Goal: Task Accomplishment & Management: Use online tool/utility

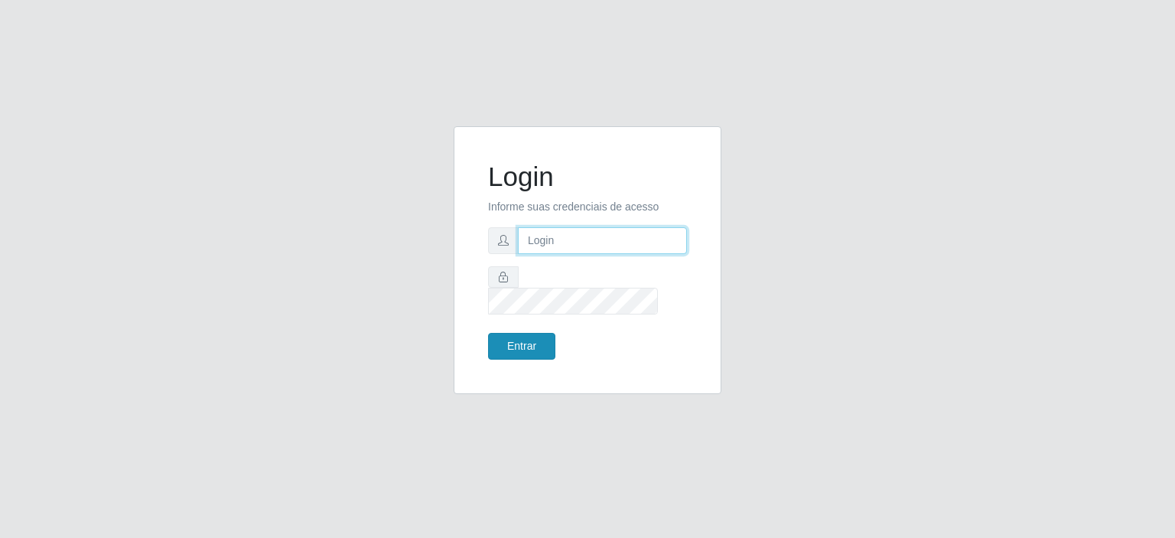
type input "[EMAIL_ADDRESS][DOMAIN_NAME]"
click at [526, 339] on button "Entrar" at bounding box center [521, 346] width 67 height 27
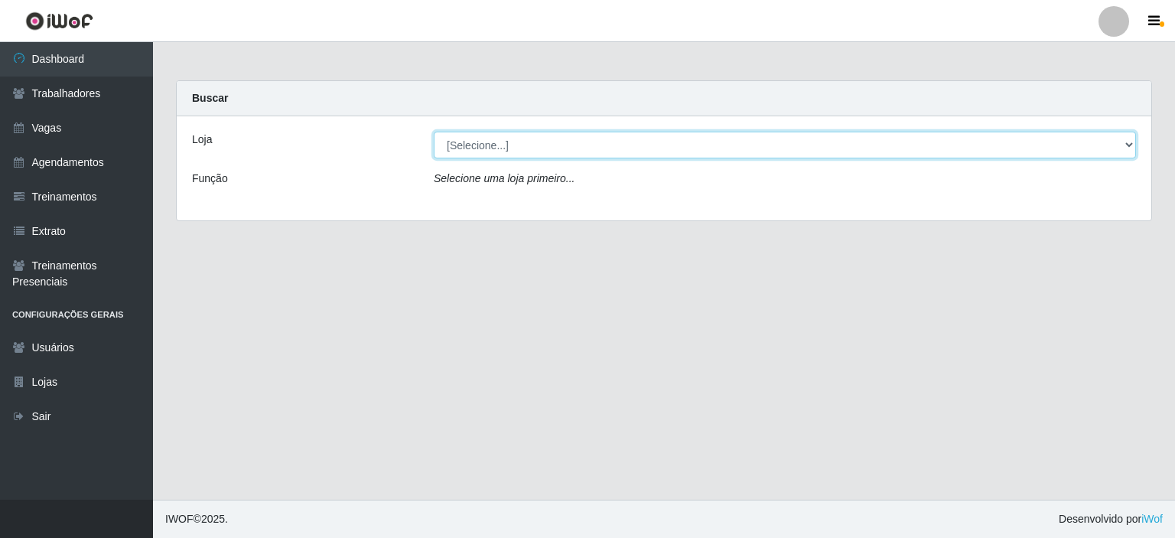
click at [482, 155] on select "[Selecione...] Rio Center - Lagoa Nova Rio Center - Natal Shopping" at bounding box center [785, 145] width 702 height 27
select select "471"
click at [434, 132] on select "[Selecione...] Rio Center - Lagoa Nova Rio Center - Natal Shopping" at bounding box center [785, 145] width 702 height 27
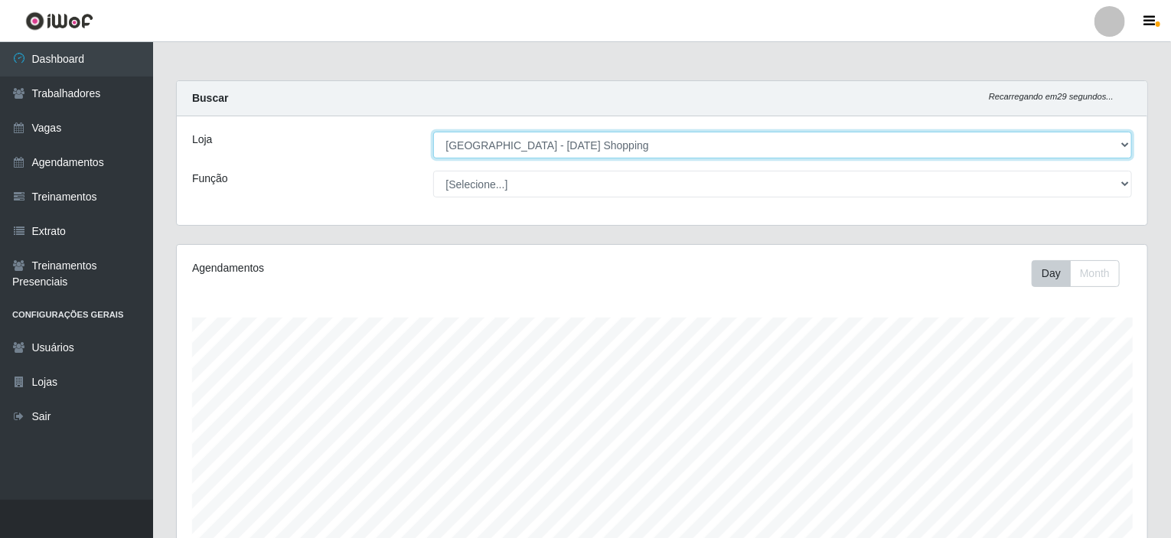
scroll to position [317, 970]
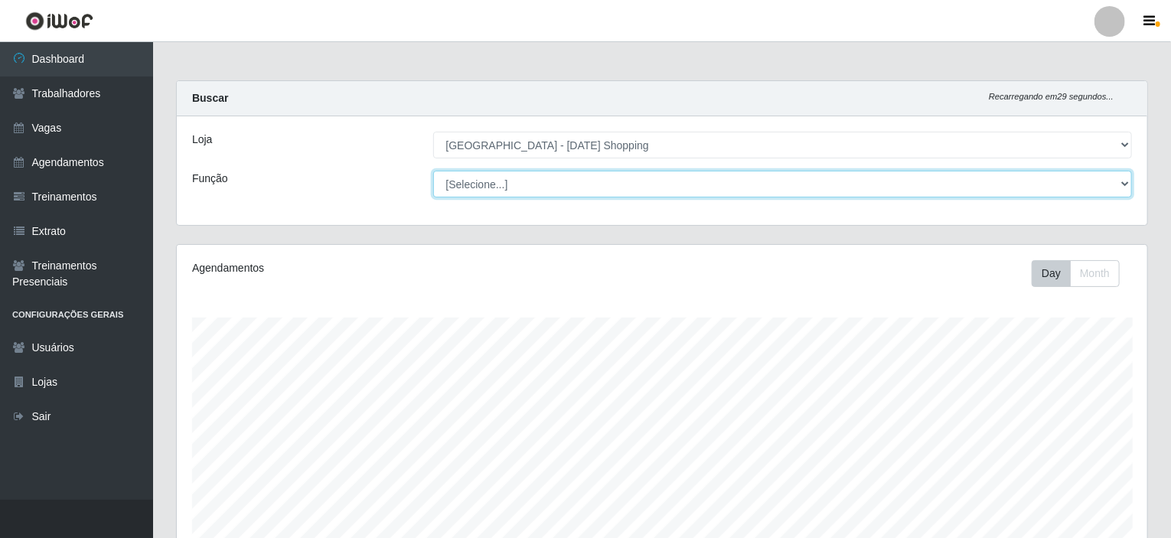
click at [476, 187] on select "[Selecione...] ASG ASG + ASG ++ Assistente de Loja Assistente de Loja + Assiste…" at bounding box center [782, 184] width 699 height 27
click at [433, 171] on select "[Selecione...] ASG ASG + ASG ++ Assistente de Loja Assistente de Loja + Assiste…" at bounding box center [782, 184] width 699 height 27
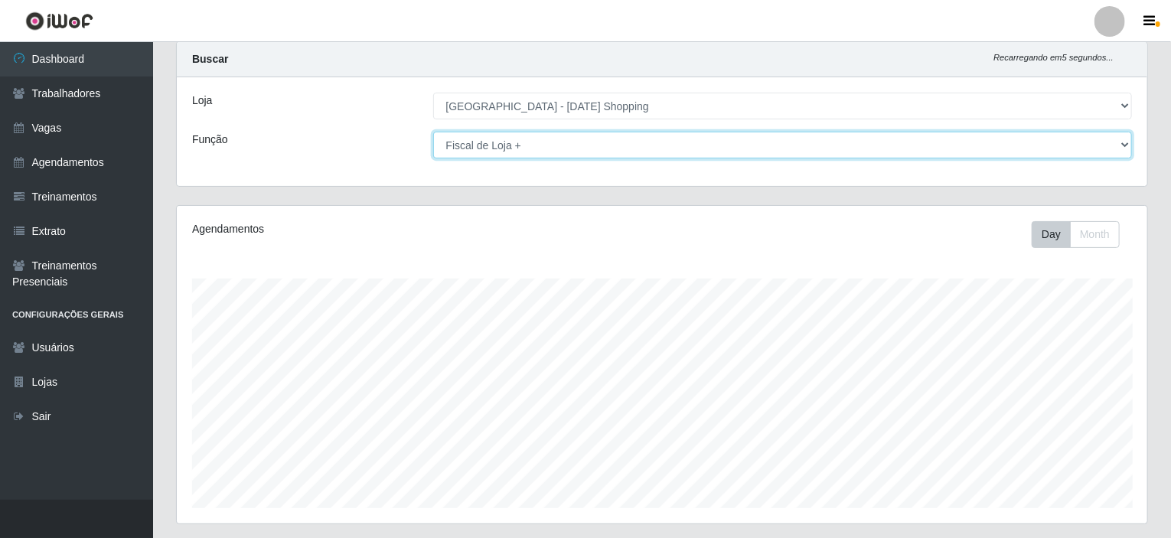
scroll to position [0, 0]
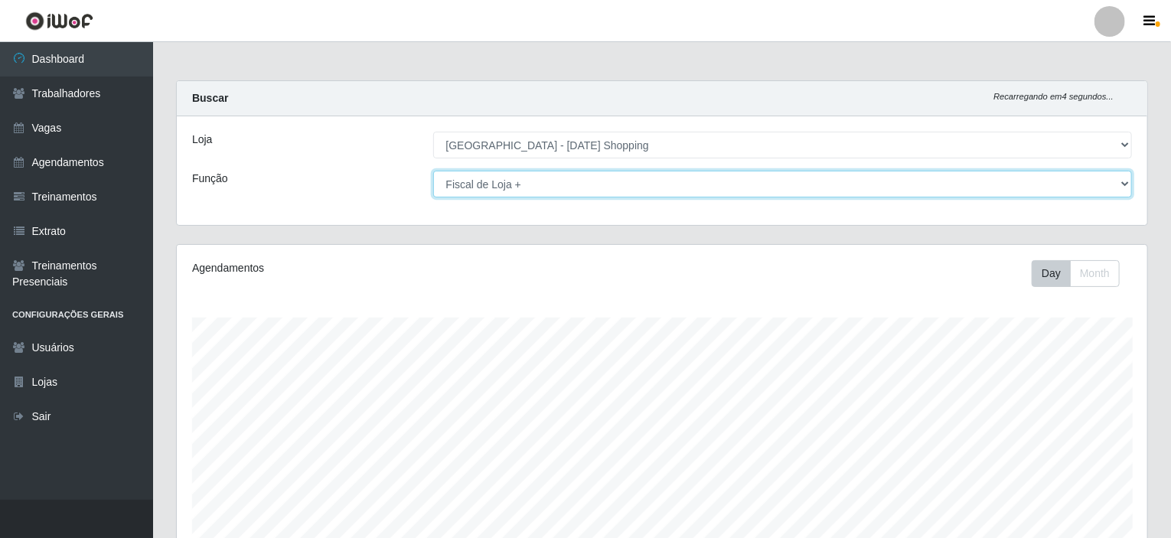
click at [507, 184] on select "[Selecione...] ASG ASG + ASG ++ Assistente de Loja Assistente de Loja + Assiste…" at bounding box center [782, 184] width 699 height 27
click at [433, 171] on select "[Selecione...] ASG ASG + ASG ++ Assistente de Loja Assistente de Loja + Assiste…" at bounding box center [782, 184] width 699 height 27
click at [501, 186] on select "[Selecione...] ASG ASG + ASG ++ Assistente de Loja Assistente de Loja + Assiste…" at bounding box center [782, 184] width 699 height 27
click at [433, 171] on select "[Selecione...] ASG ASG + ASG ++ Assistente de Loja Assistente de Loja + Assiste…" at bounding box center [782, 184] width 699 height 27
click at [565, 195] on select "[Selecione...] ASG ASG + ASG ++ Assistente de Loja Assistente de Loja + Assiste…" at bounding box center [782, 184] width 699 height 27
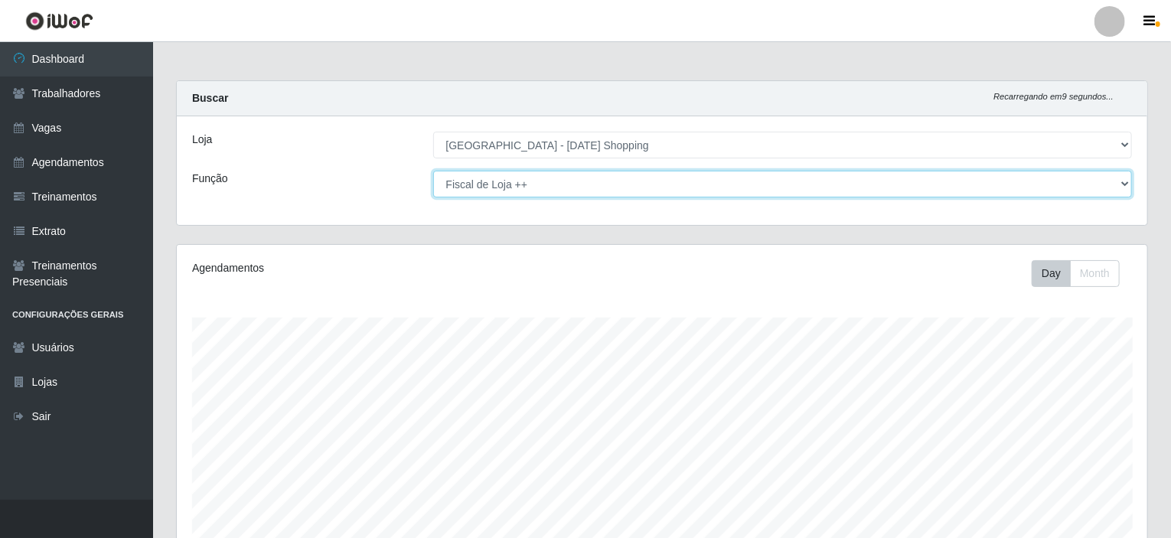
click at [433, 171] on select "[Selecione...] ASG ASG + ASG ++ Assistente de Loja Assistente de Loja + Assiste…" at bounding box center [782, 184] width 699 height 27
click at [491, 184] on select "[Selecione...] ASG ASG + ASG ++ Assistente de Loja Assistente de Loja + Assiste…" at bounding box center [782, 184] width 699 height 27
click at [433, 171] on select "[Selecione...] ASG ASG + ASG ++ Assistente de Loja Assistente de Loja + Assiste…" at bounding box center [782, 184] width 699 height 27
click at [475, 189] on select "[Selecione...] ASG ASG + ASG ++ Assistente de Loja Assistente de Loja + Assiste…" at bounding box center [782, 184] width 699 height 27
click at [433, 171] on select "[Selecione...] ASG ASG + ASG ++ Assistente de Loja Assistente de Loja + Assiste…" at bounding box center [782, 184] width 699 height 27
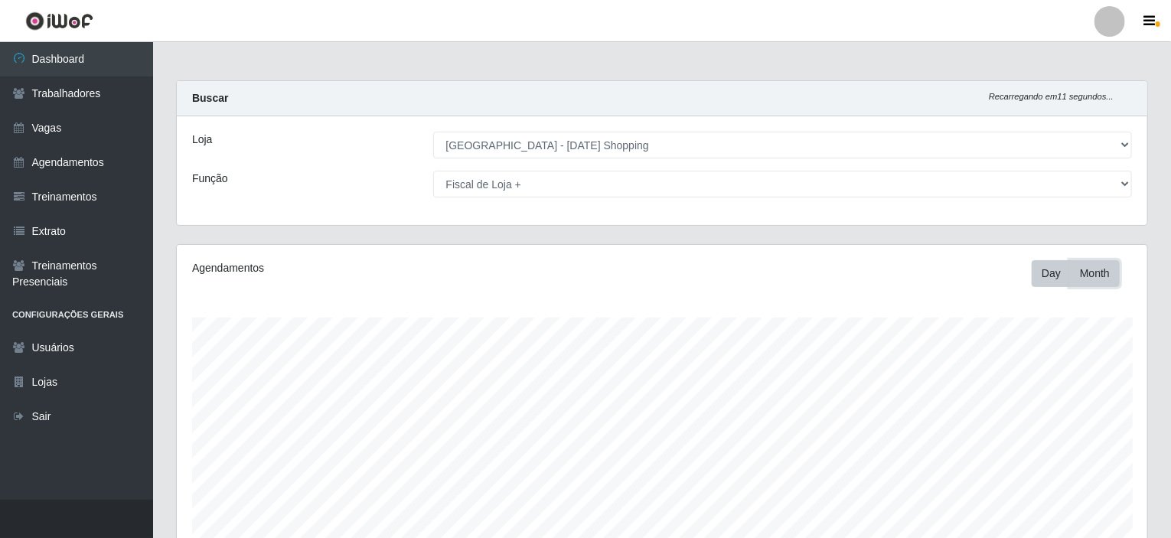
click at [1089, 272] on button "Month" at bounding box center [1095, 273] width 50 height 27
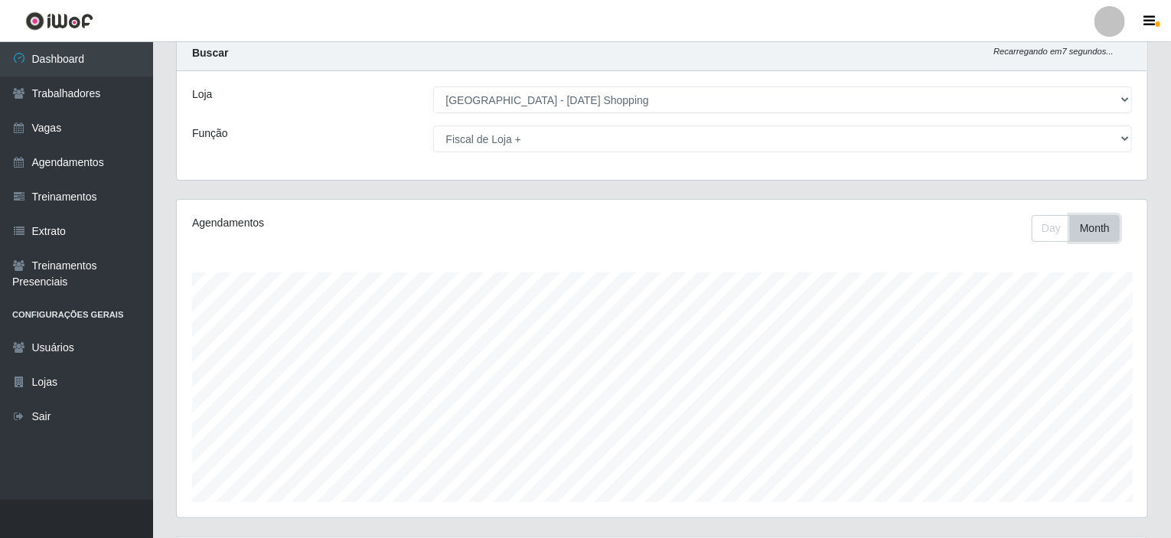
scroll to position [41, 0]
click at [1083, 232] on button "Month" at bounding box center [1095, 232] width 50 height 27
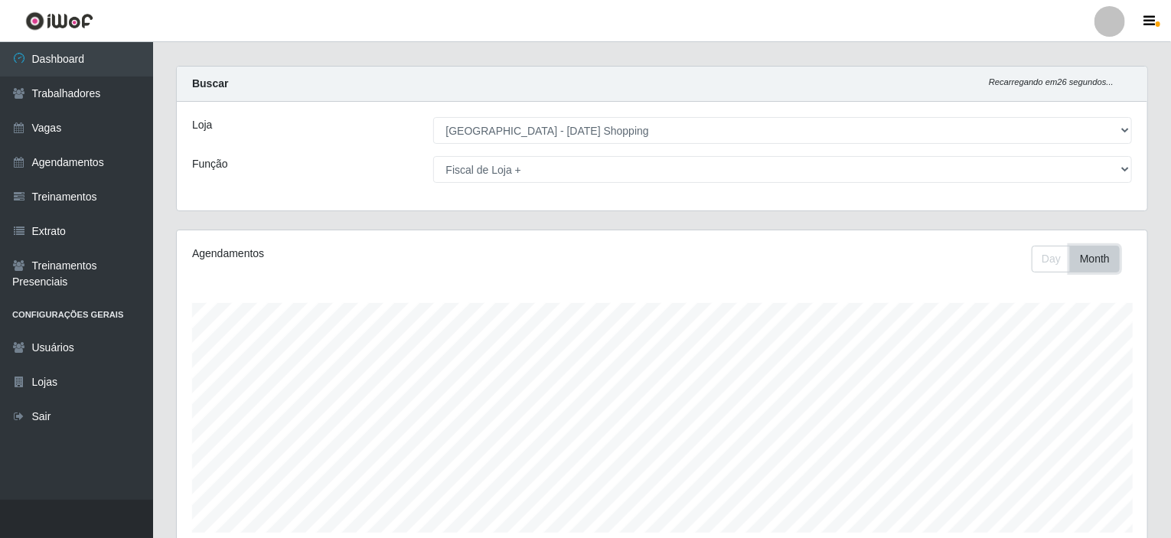
scroll to position [0, 0]
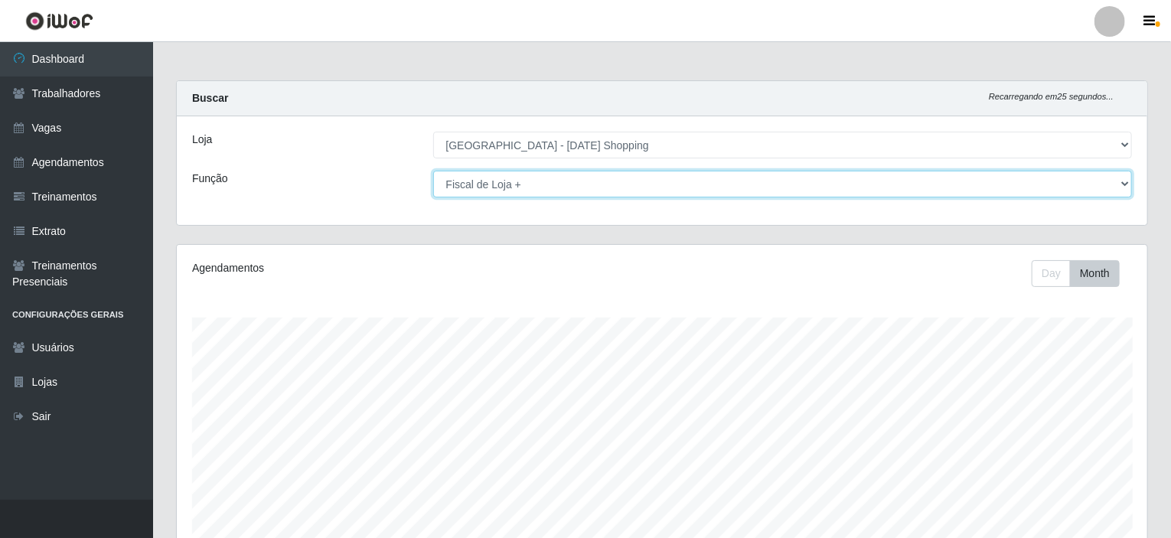
click at [517, 183] on select "[Selecione...] ASG ASG + ASG ++ Assistente de Loja Assistente de Loja + Assiste…" at bounding box center [782, 184] width 699 height 27
select select "157"
click at [433, 171] on select "[Selecione...] ASG ASG + ASG ++ Assistente de Loja Assistente de Loja + Assiste…" at bounding box center [782, 184] width 699 height 27
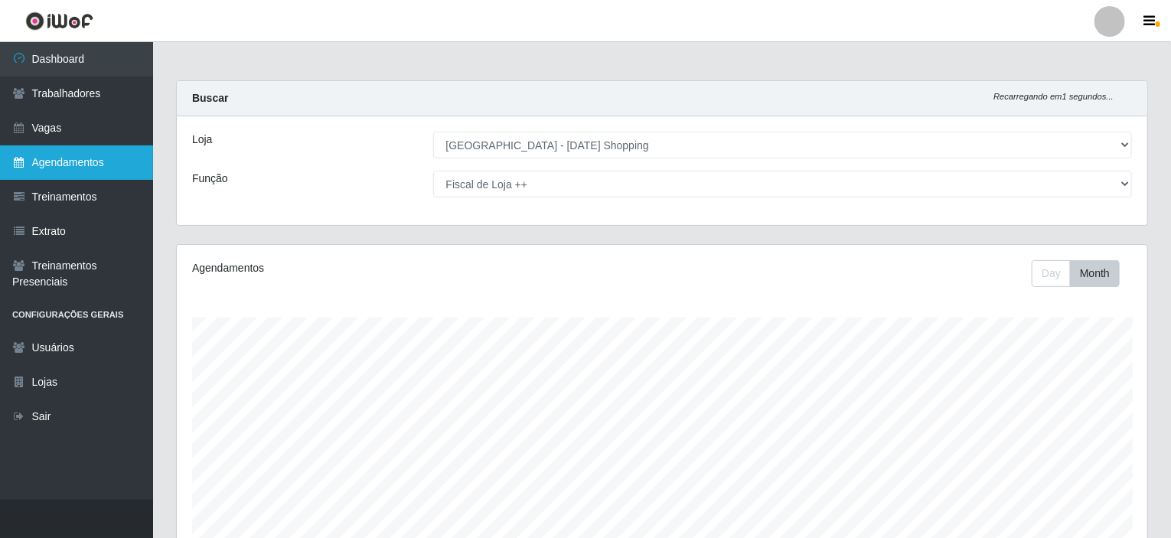
click at [58, 158] on link "Agendamentos" at bounding box center [76, 162] width 153 height 34
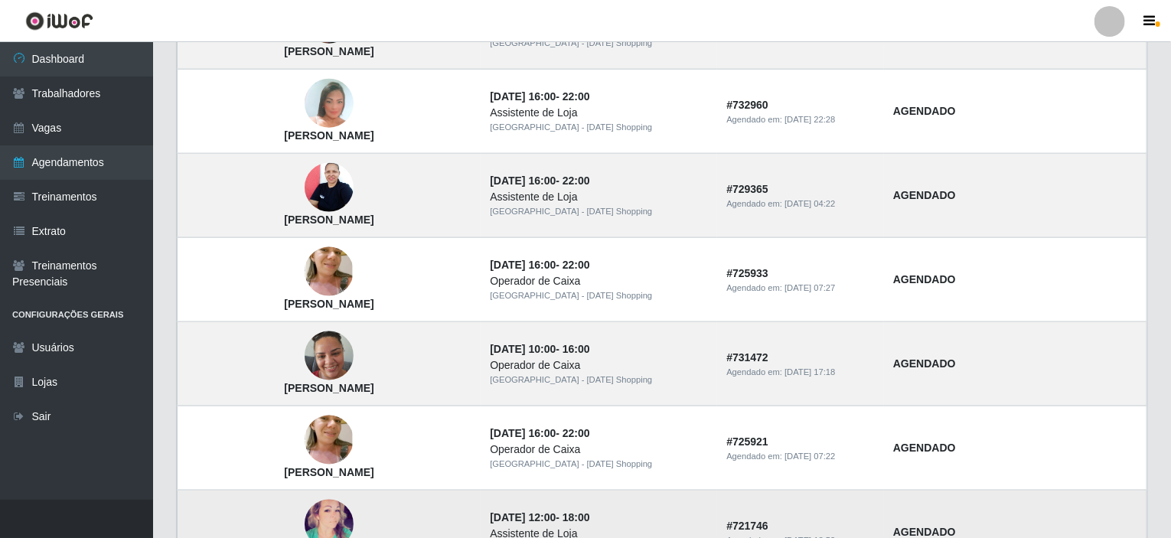
scroll to position [1054, 0]
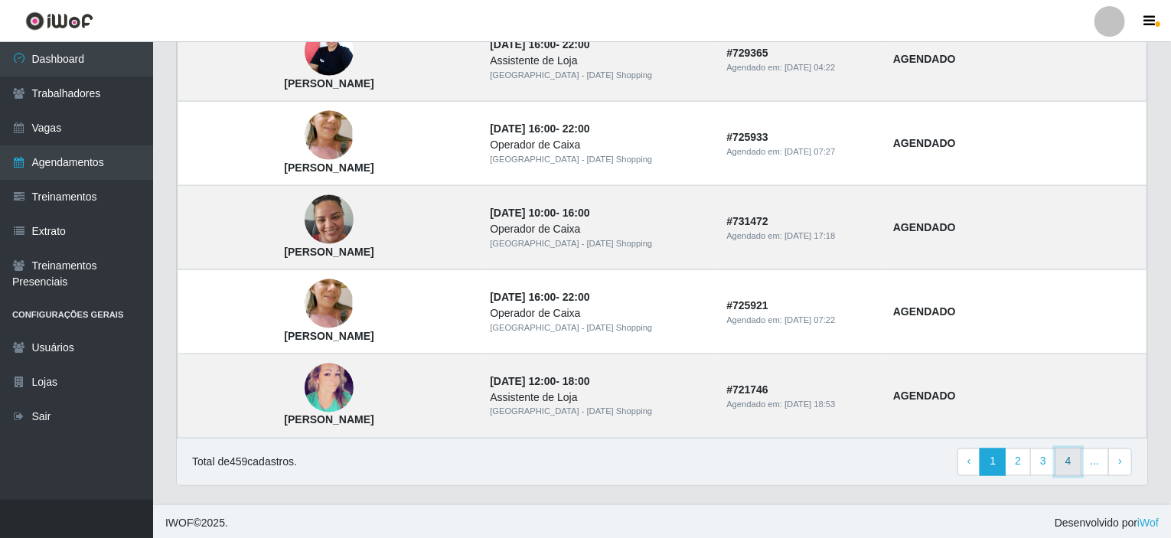
click at [1065, 461] on link "4" at bounding box center [1068, 462] width 26 height 28
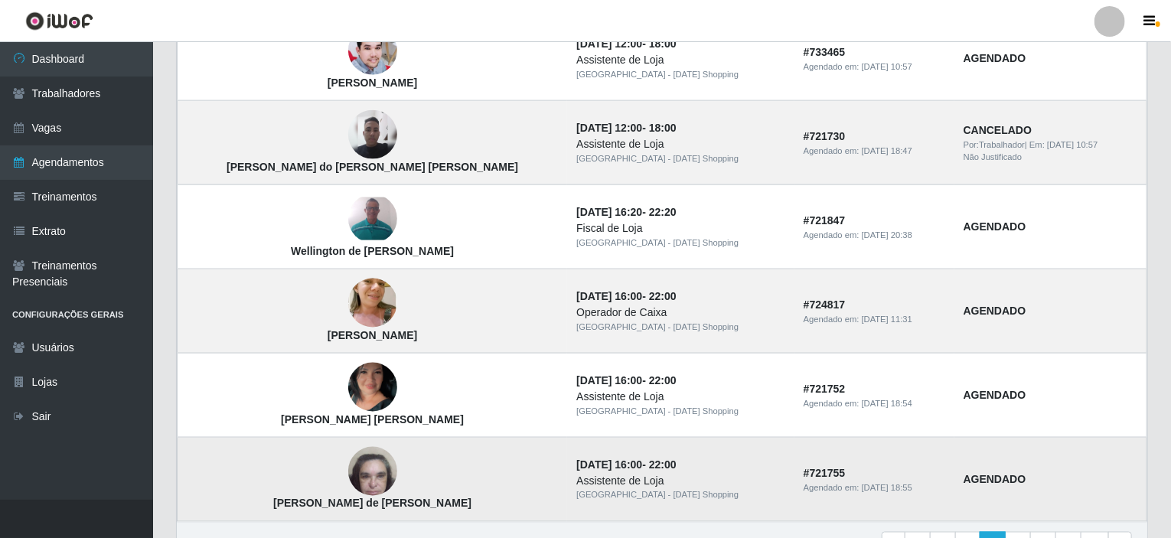
scroll to position [1054, 0]
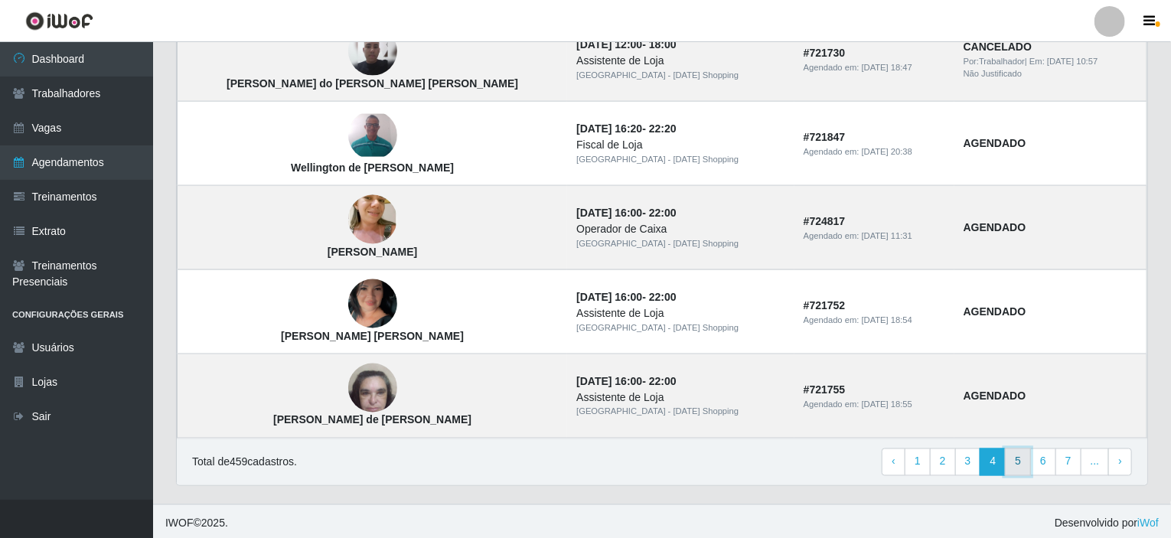
click at [1025, 461] on link "5" at bounding box center [1018, 462] width 26 height 28
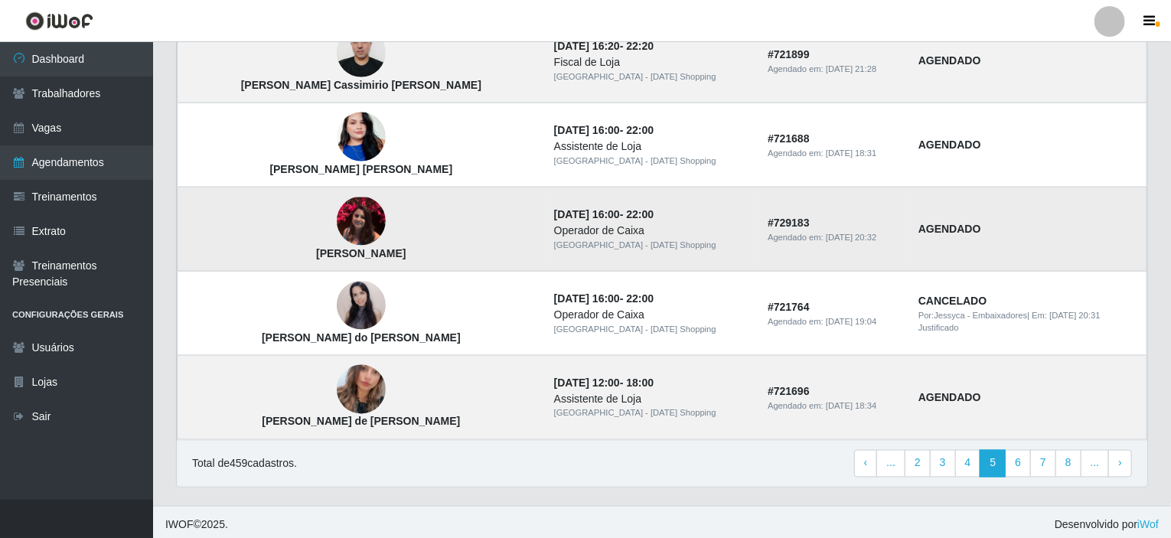
scroll to position [1054, 0]
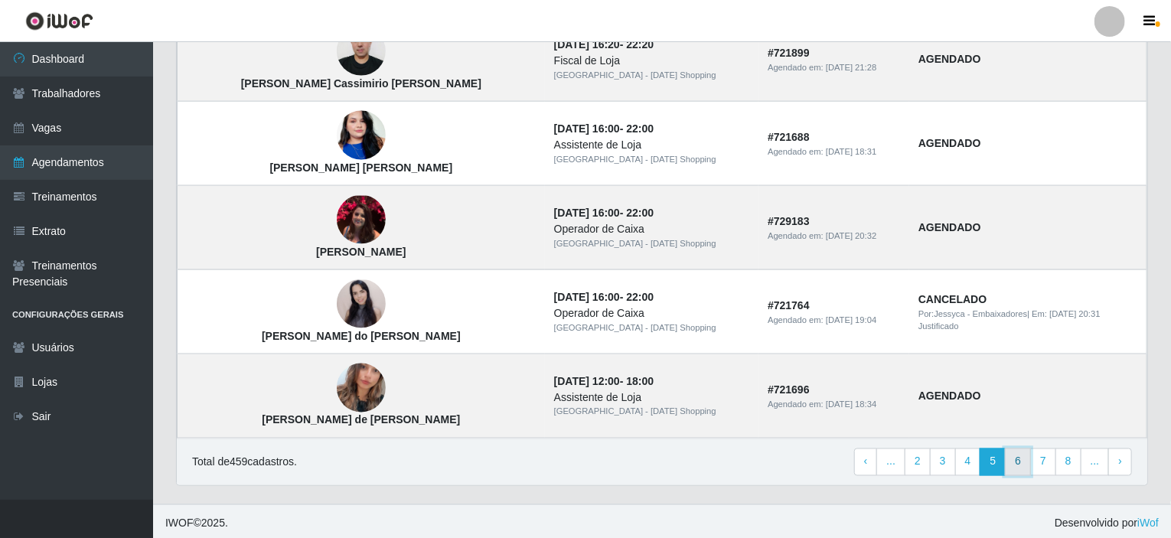
click at [1020, 458] on link "6" at bounding box center [1018, 462] width 26 height 28
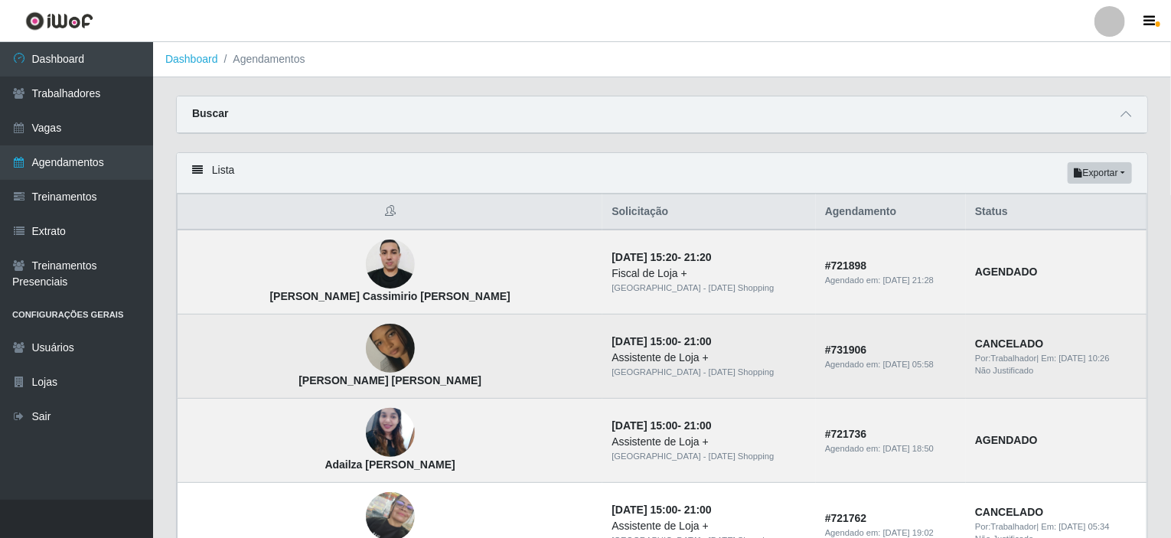
click at [366, 342] on img at bounding box center [390, 348] width 49 height 87
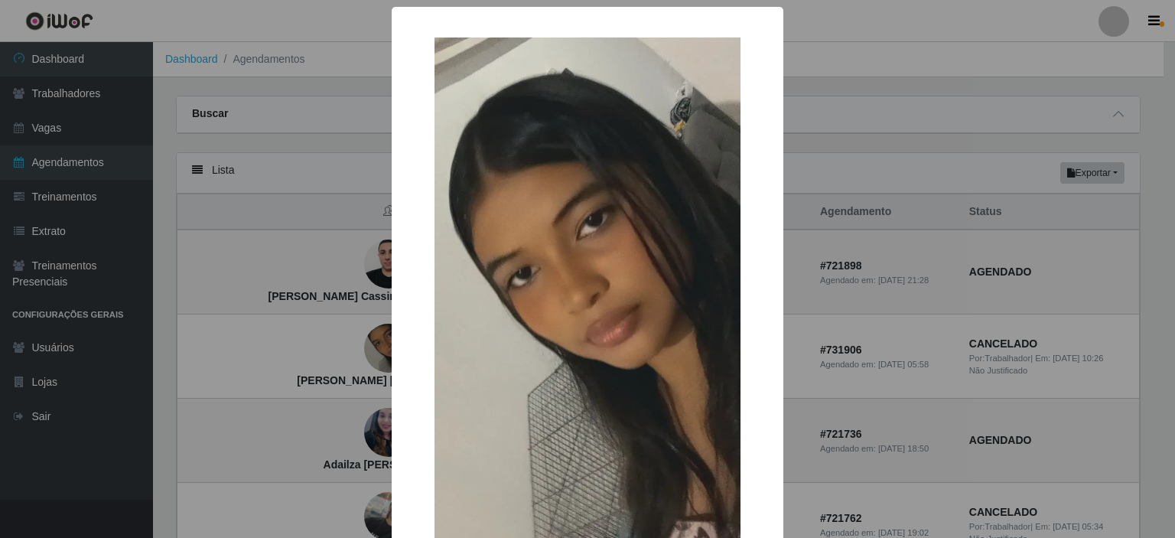
click at [156, 365] on div "× Rocheli Silva Nascimento OK Cancel" at bounding box center [587, 269] width 1175 height 538
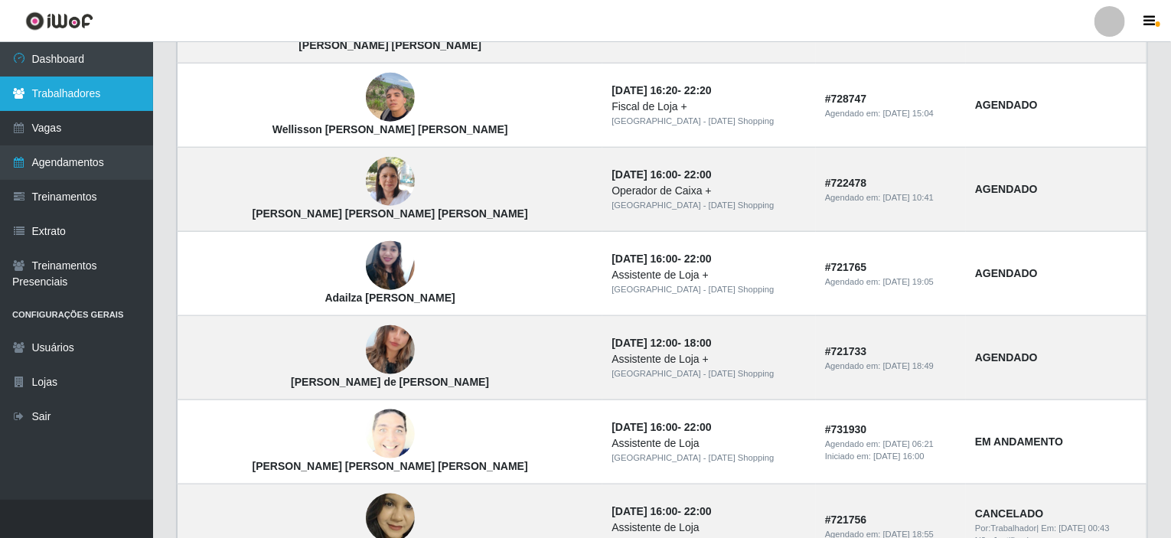
scroll to position [748, 0]
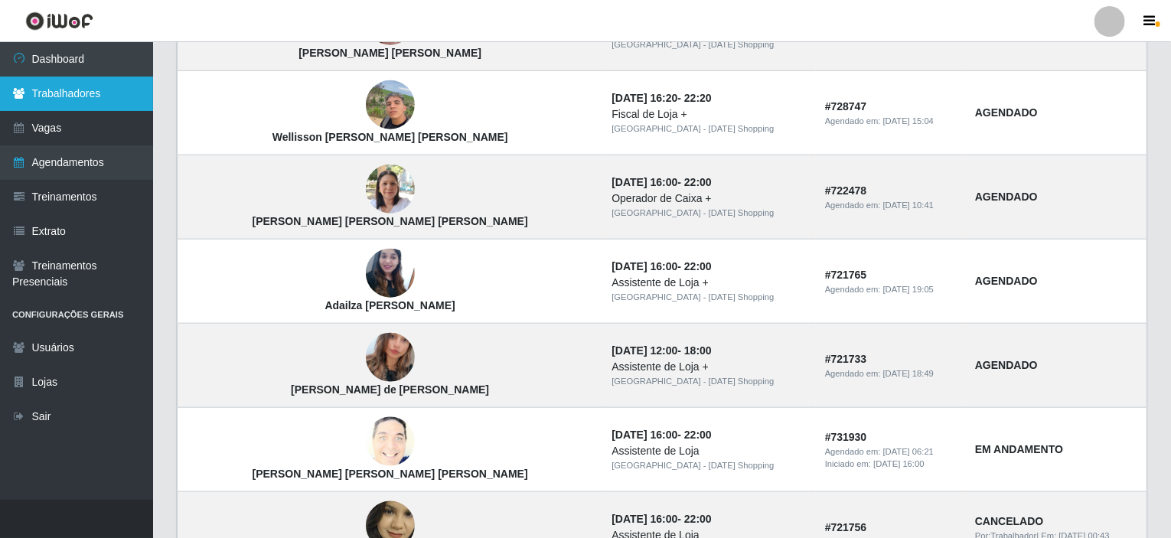
click at [56, 83] on link "Trabalhadores" at bounding box center [76, 94] width 153 height 34
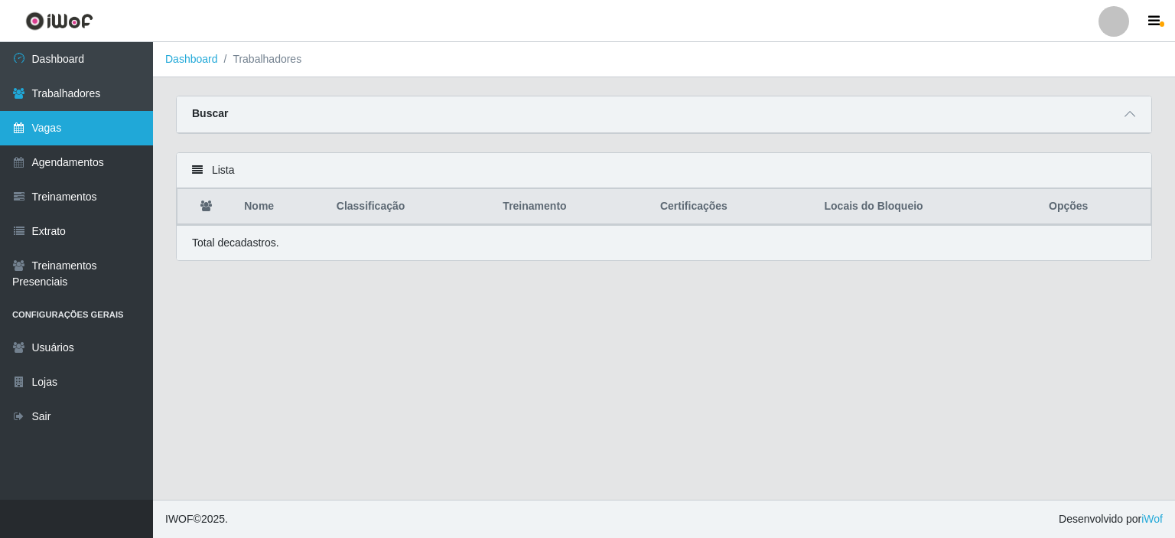
click at [40, 119] on link "Vagas" at bounding box center [76, 128] width 153 height 34
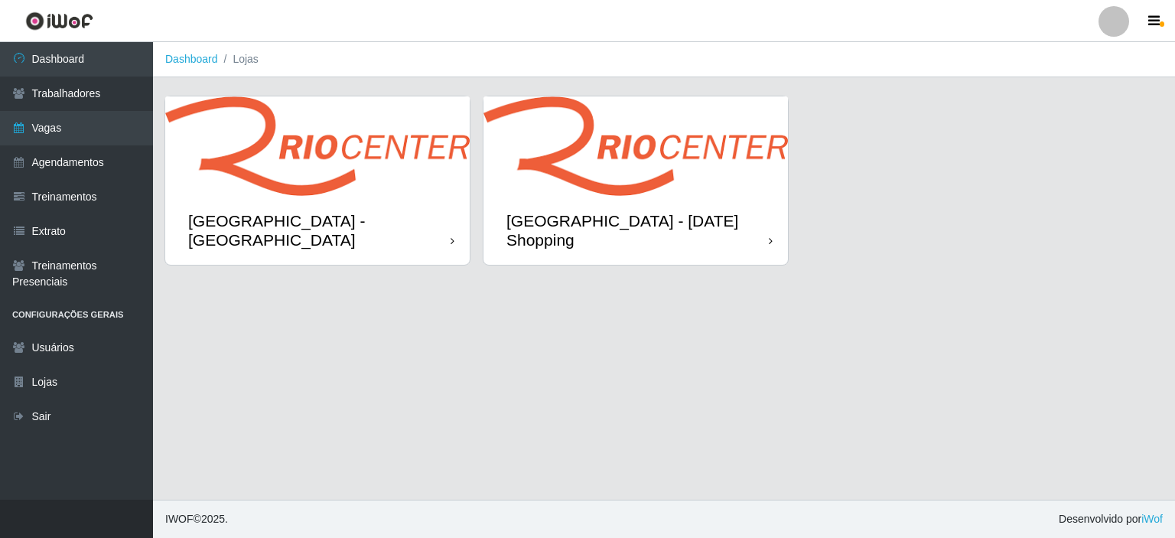
click at [607, 204] on div "[GEOGRAPHIC_DATA] - [DATE] Shopping" at bounding box center [636, 230] width 304 height 69
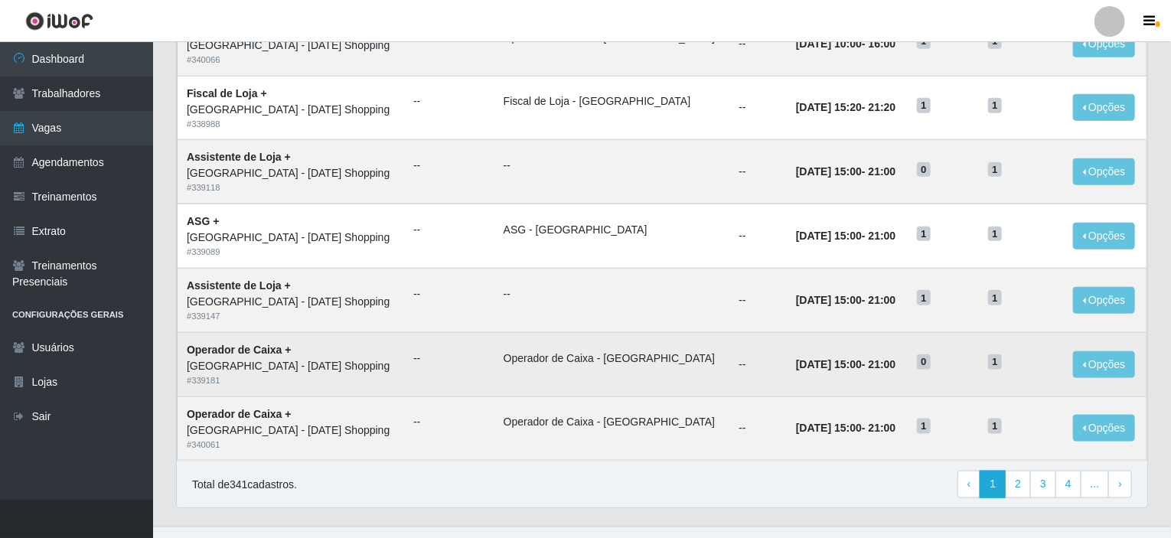
scroll to position [754, 0]
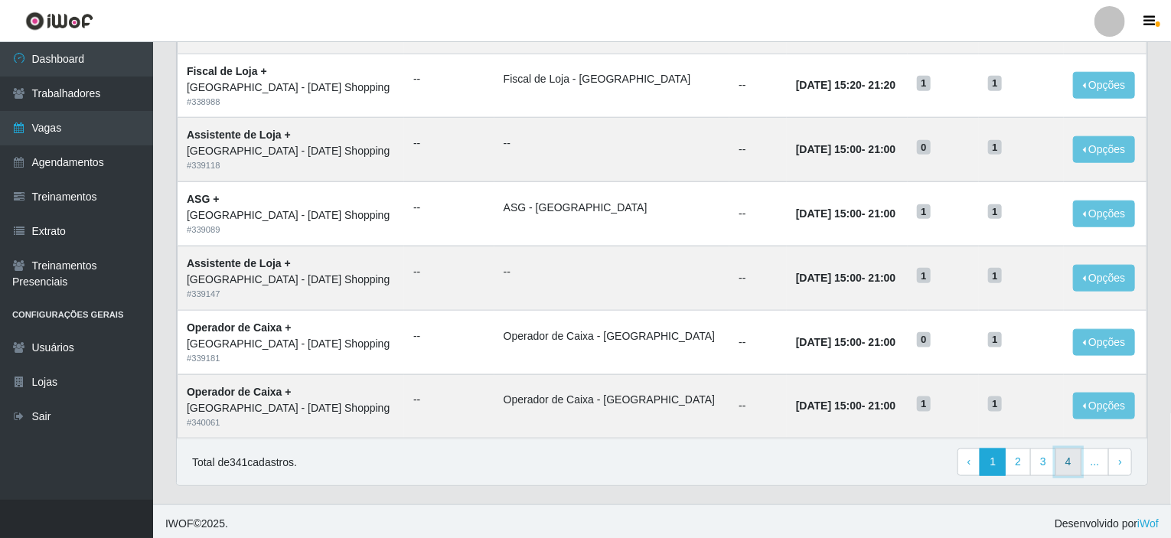
click at [1076, 463] on link "4" at bounding box center [1068, 462] width 26 height 28
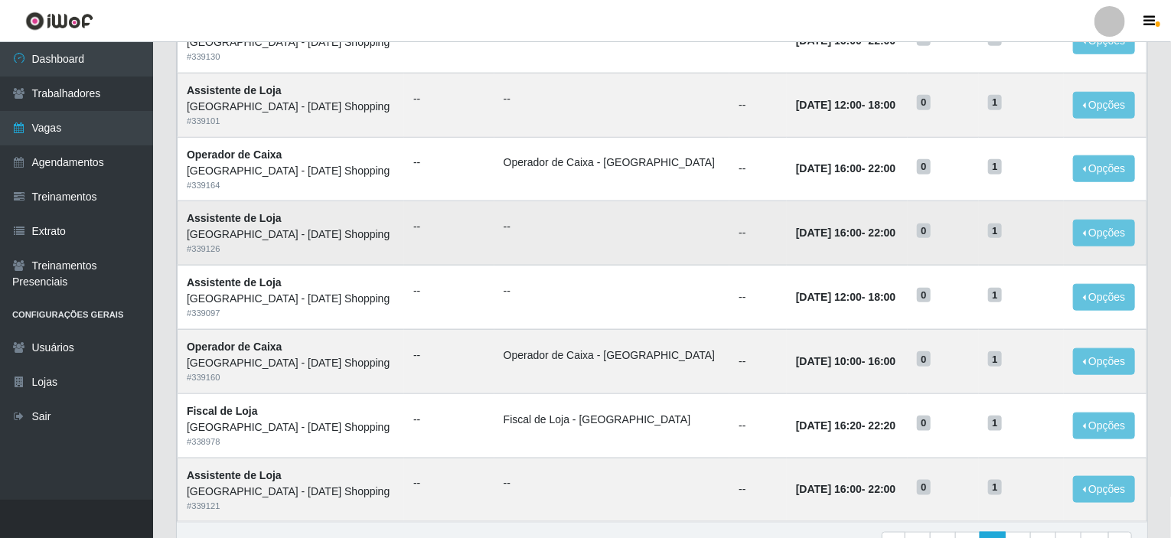
scroll to position [754, 0]
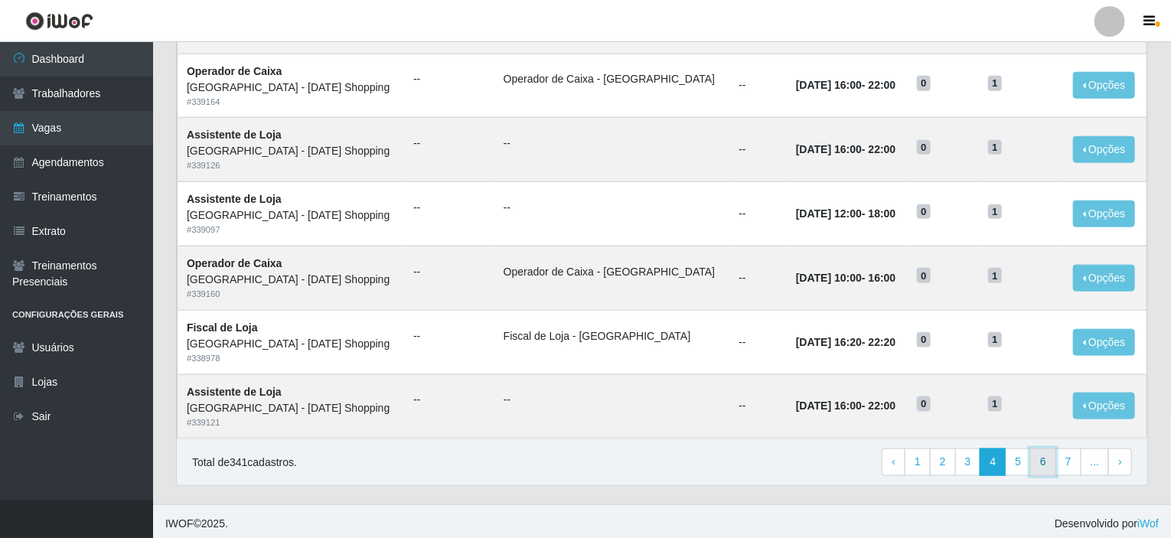
click at [1040, 458] on link "6" at bounding box center [1043, 462] width 26 height 28
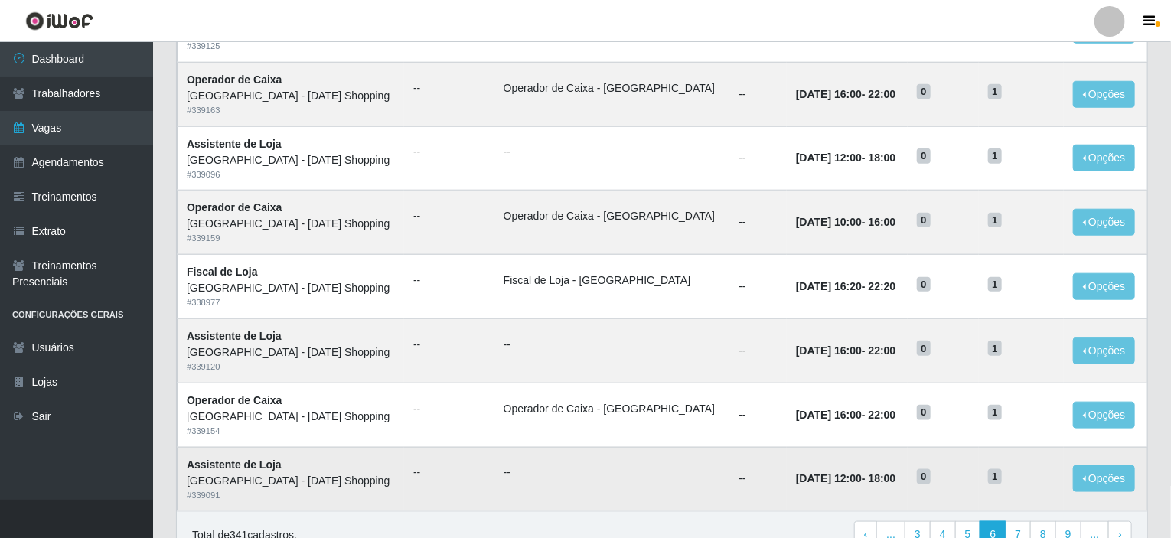
scroll to position [754, 0]
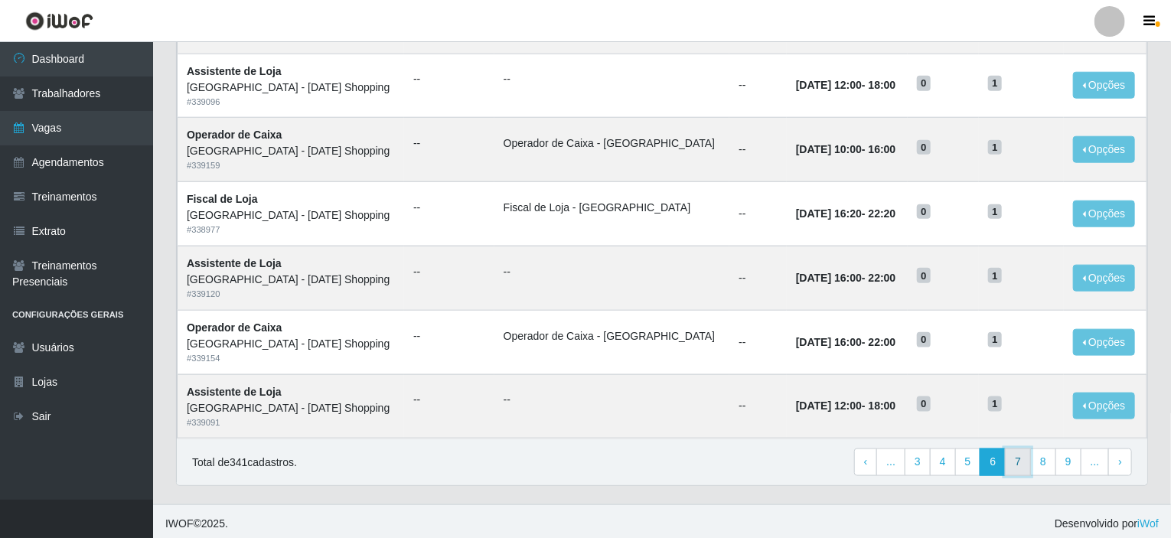
click at [1025, 458] on link "7" at bounding box center [1018, 462] width 26 height 28
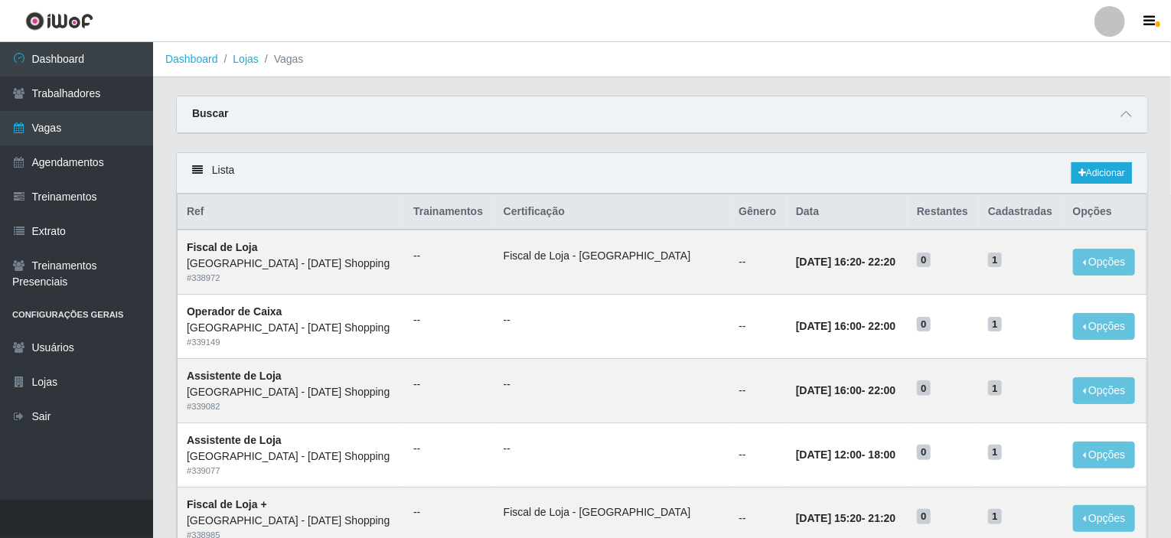
click at [522, 142] on div "Carregando... Buscar Início em Término em Função [Selecione...] ASG ASG + ASG +…" at bounding box center [661, 124] width 995 height 57
click at [401, 118] on div "Buscar" at bounding box center [662, 114] width 970 height 37
drag, startPoint x: 401, startPoint y: 118, endPoint x: 149, endPoint y: 123, distance: 251.8
click at [374, 119] on div "Buscar" at bounding box center [662, 114] width 970 height 37
click at [210, 114] on strong "Buscar" at bounding box center [210, 113] width 36 height 12
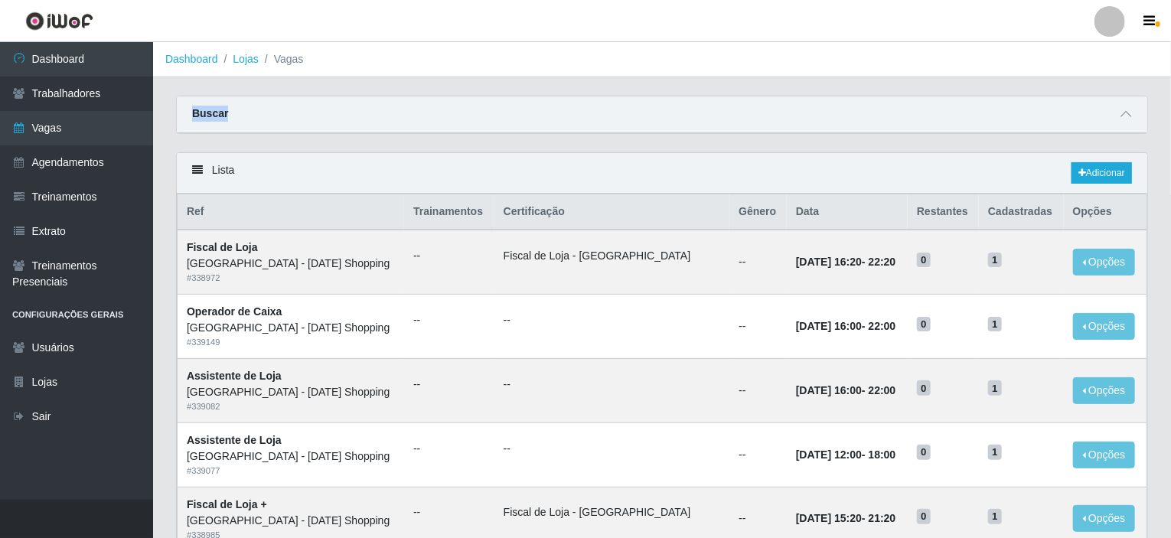
click at [210, 114] on strong "Buscar" at bounding box center [210, 113] width 36 height 12
click at [241, 116] on div "Buscar" at bounding box center [662, 114] width 970 height 37
click at [240, 116] on div "Buscar" at bounding box center [662, 114] width 970 height 37
drag, startPoint x: 187, startPoint y: 210, endPoint x: 208, endPoint y: 214, distance: 21.0
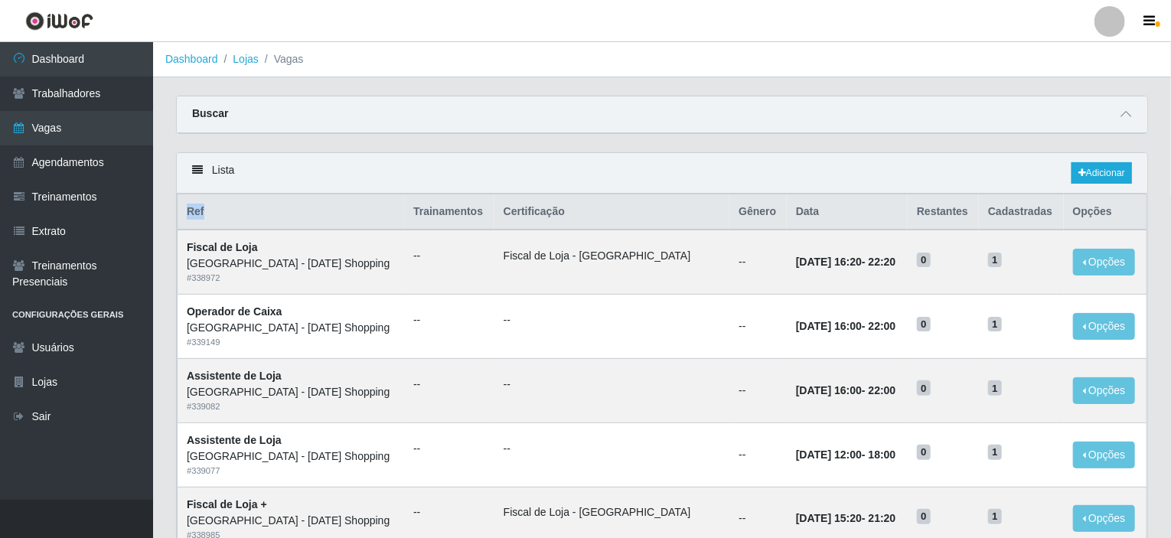
click at [208, 214] on th "Ref" at bounding box center [290, 212] width 227 height 36
click at [25, 127] on link "Vagas" at bounding box center [76, 128] width 153 height 34
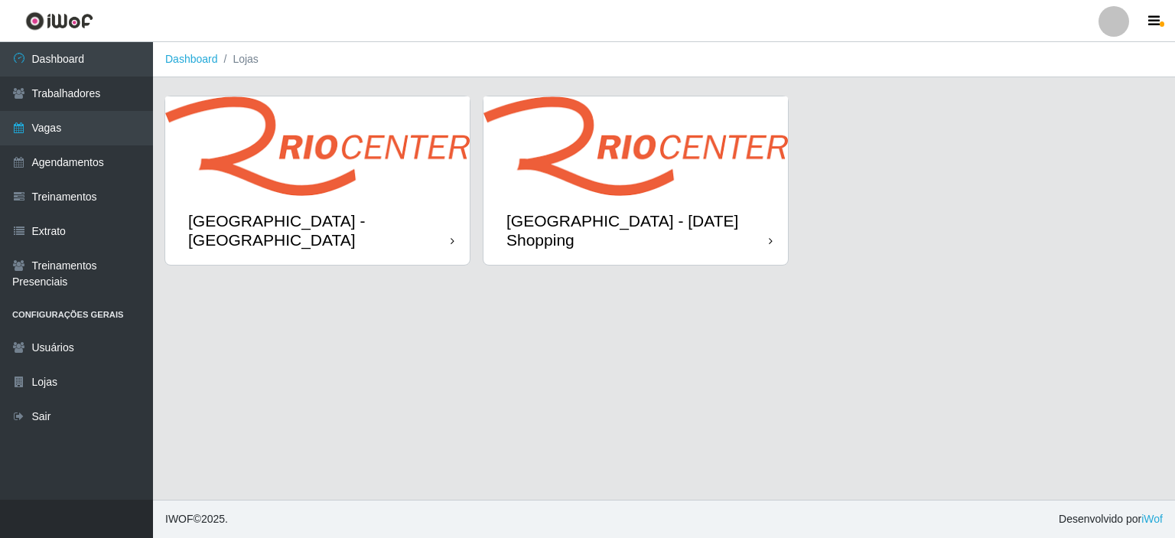
click at [633, 180] on img at bounding box center [636, 145] width 304 height 99
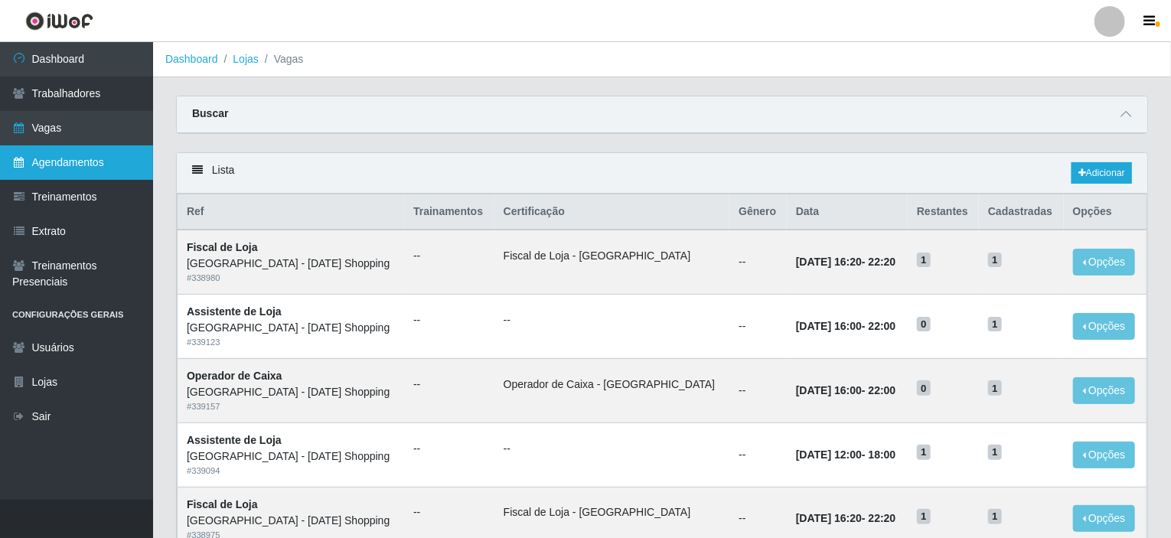
click at [72, 166] on link "Agendamentos" at bounding box center [76, 162] width 153 height 34
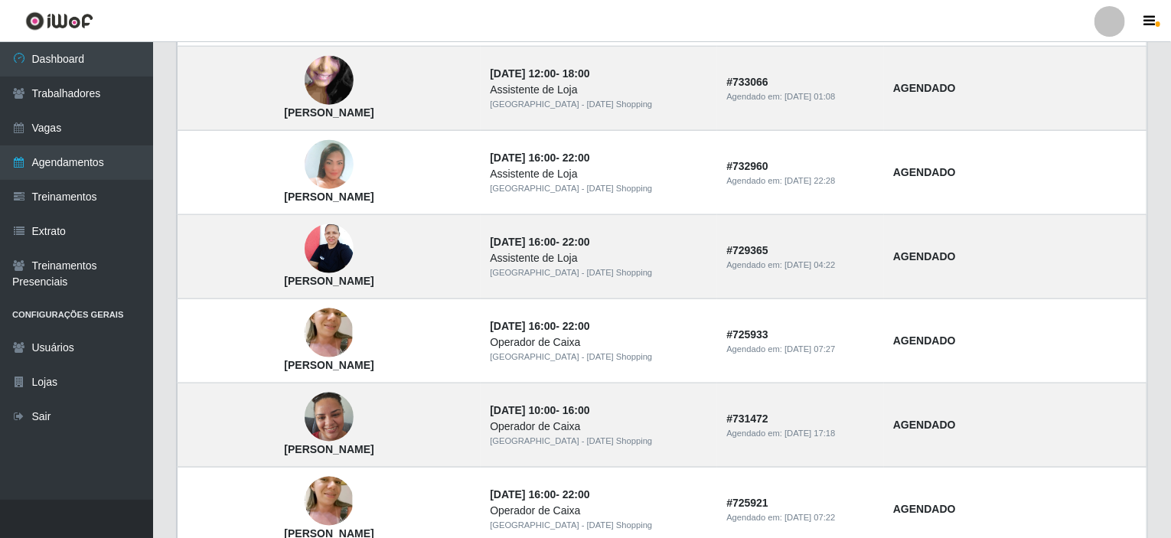
scroll to position [1054, 0]
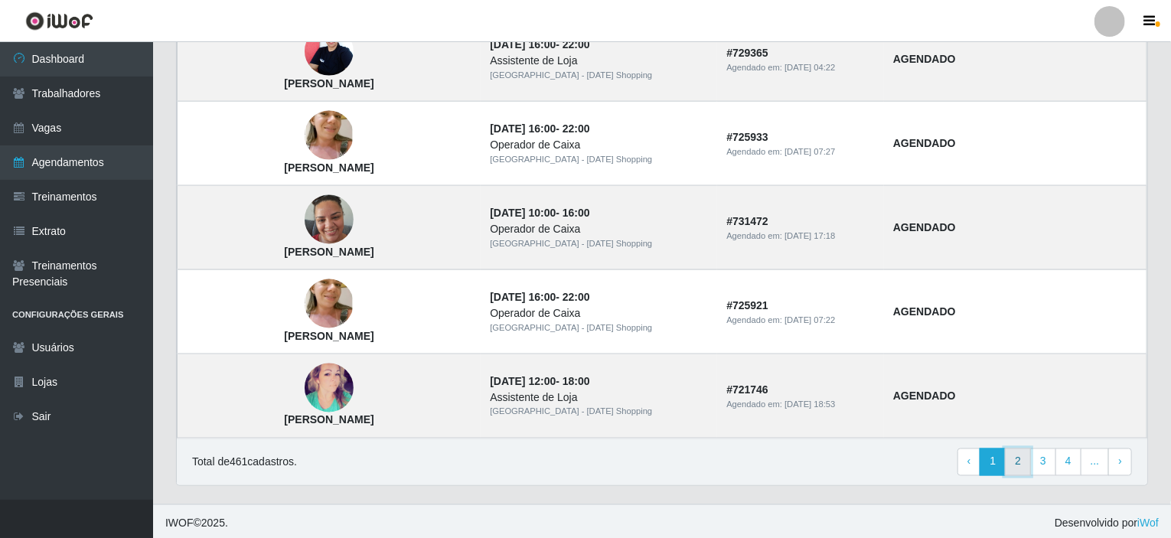
click at [1025, 461] on link "2" at bounding box center [1018, 462] width 26 height 28
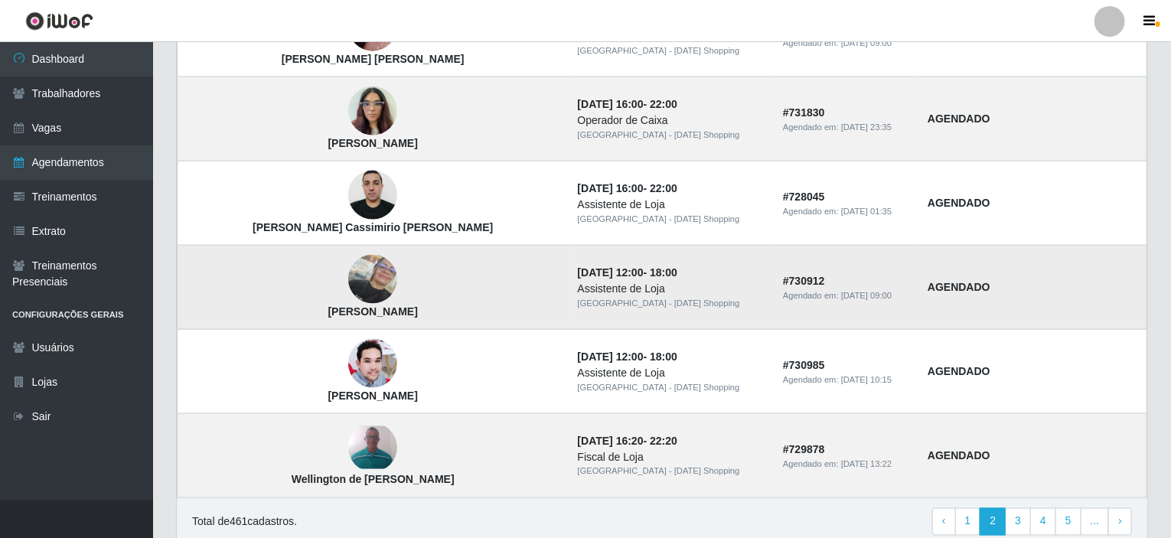
scroll to position [1054, 0]
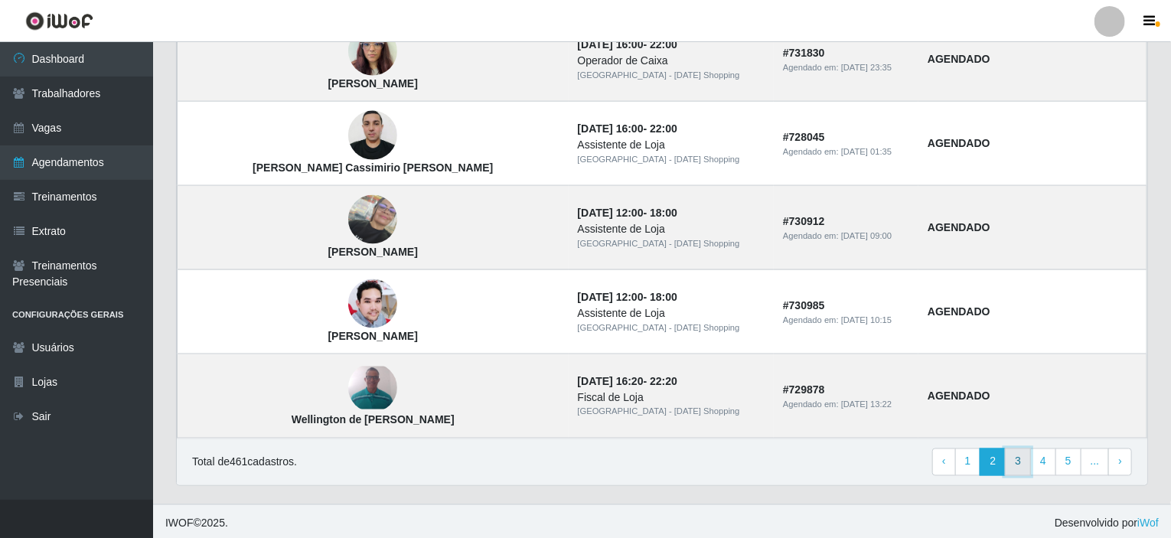
click at [1020, 458] on link "3" at bounding box center [1018, 462] width 26 height 28
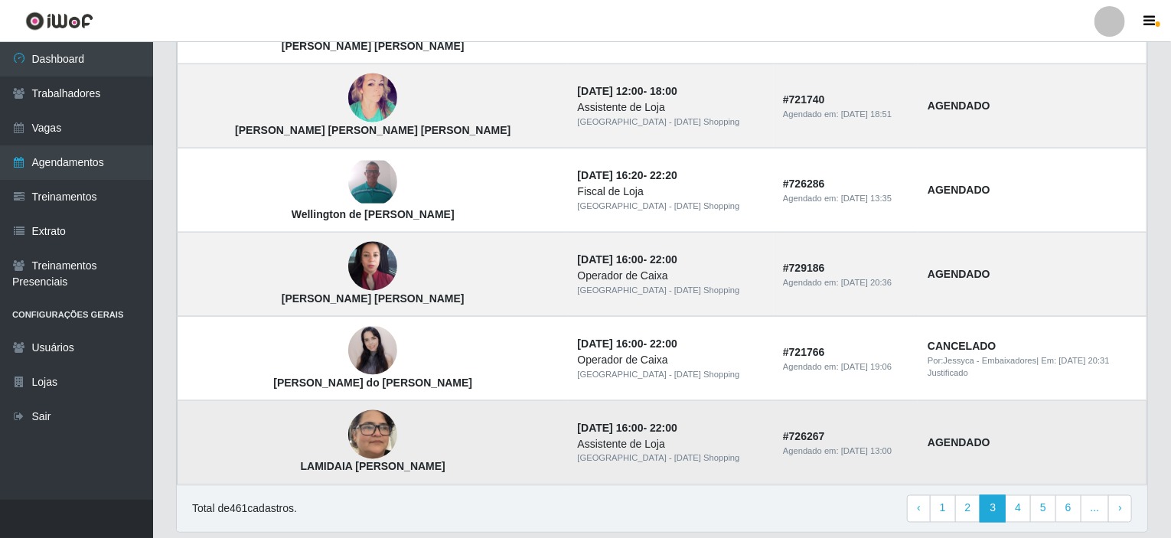
scroll to position [1054, 0]
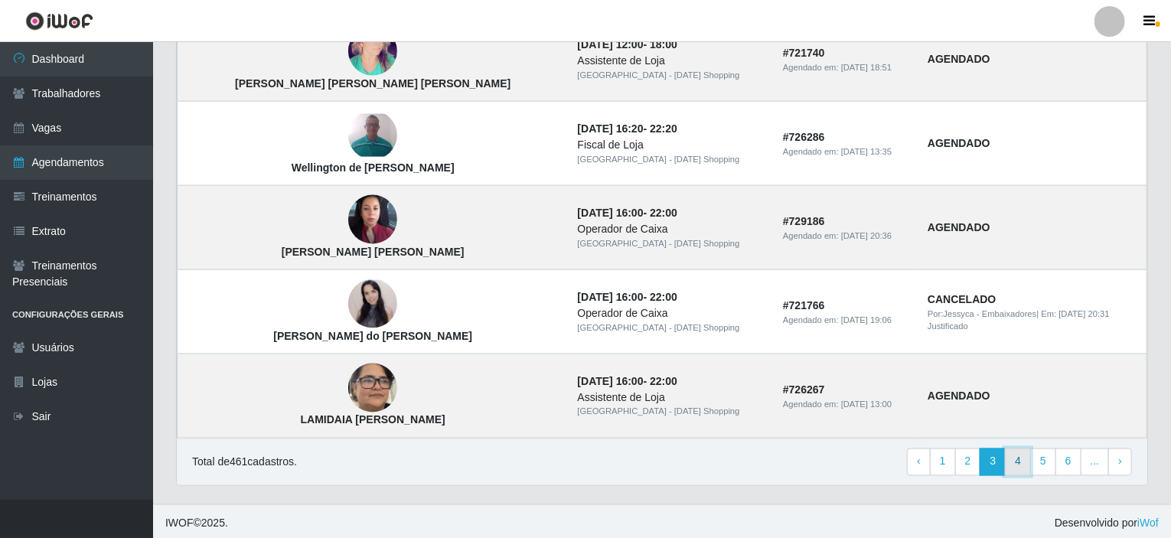
click at [1018, 461] on link "4" at bounding box center [1018, 462] width 26 height 28
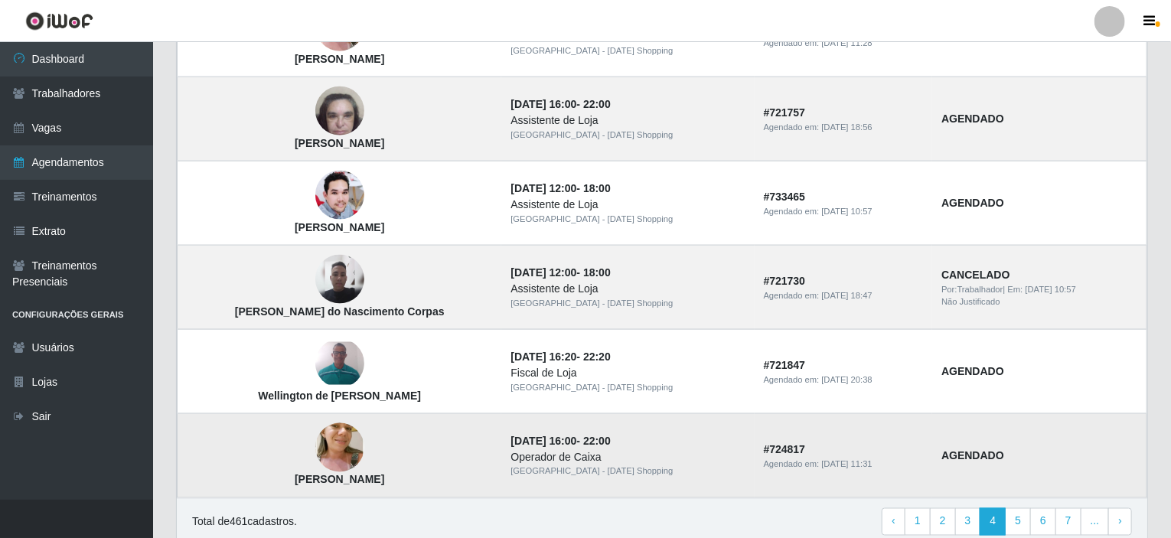
scroll to position [1054, 0]
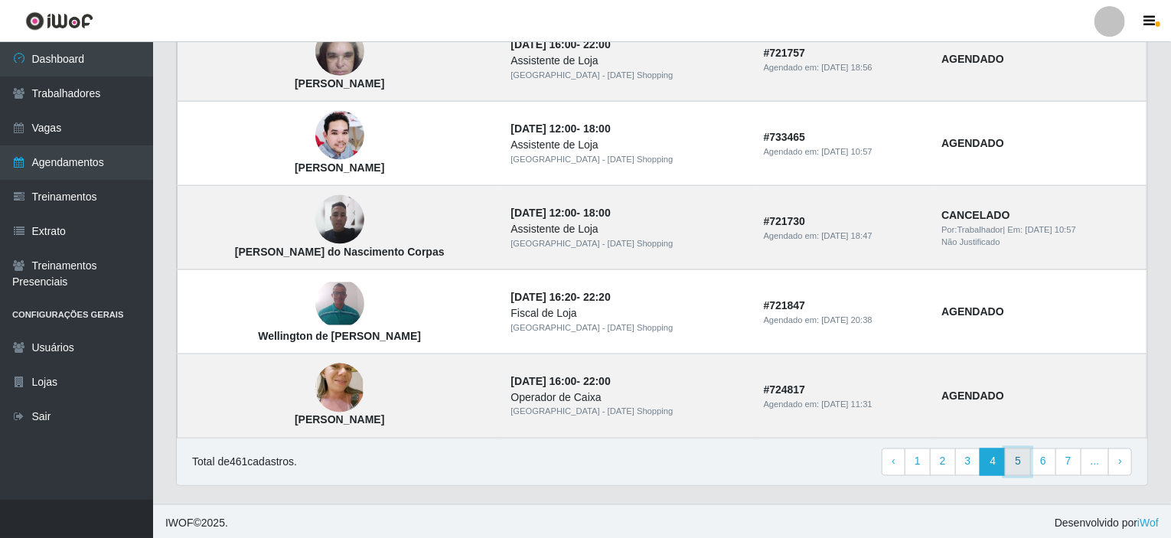
click at [1019, 461] on link "5" at bounding box center [1018, 462] width 26 height 28
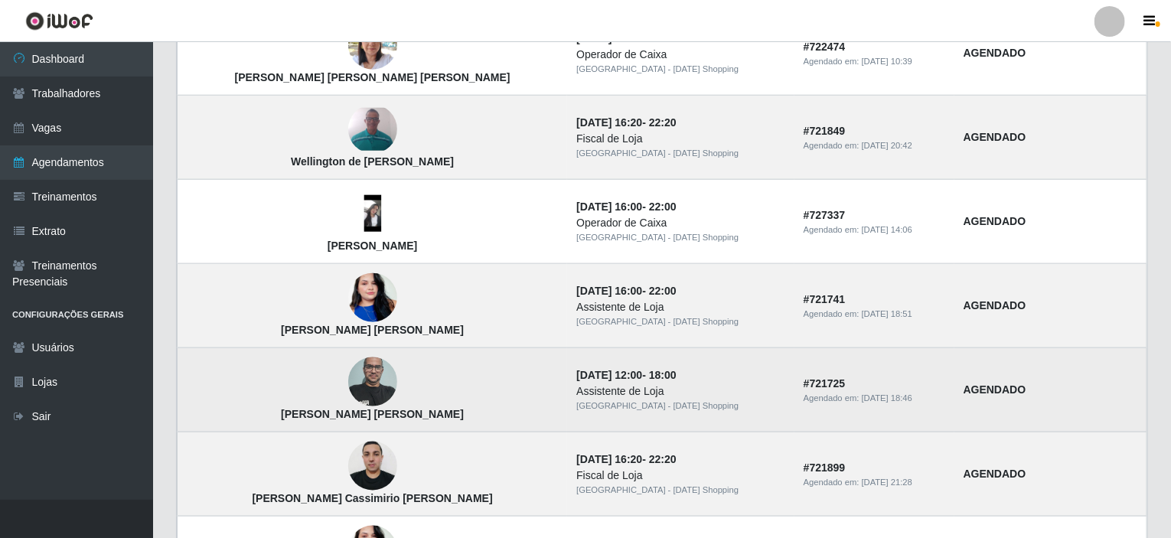
scroll to position [842, 0]
